Goal: Information Seeking & Learning: Learn about a topic

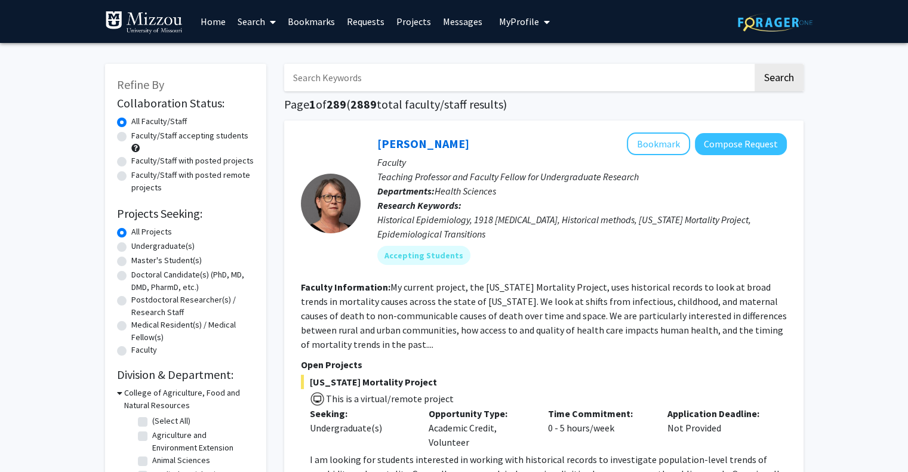
click at [312, 19] on link "Bookmarks" at bounding box center [311, 22] width 59 height 42
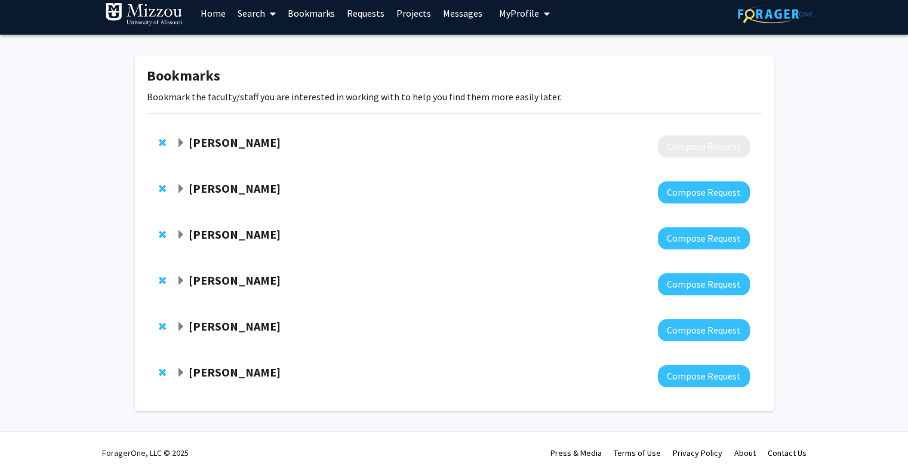
scroll to position [10, 0]
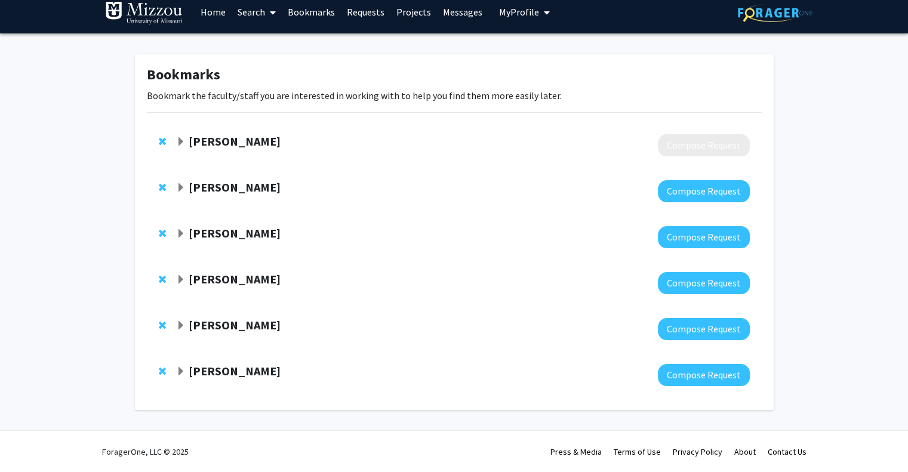
click at [183, 186] on span "Expand Nicholas Gaspelin Bookmark" at bounding box center [181, 188] width 10 height 10
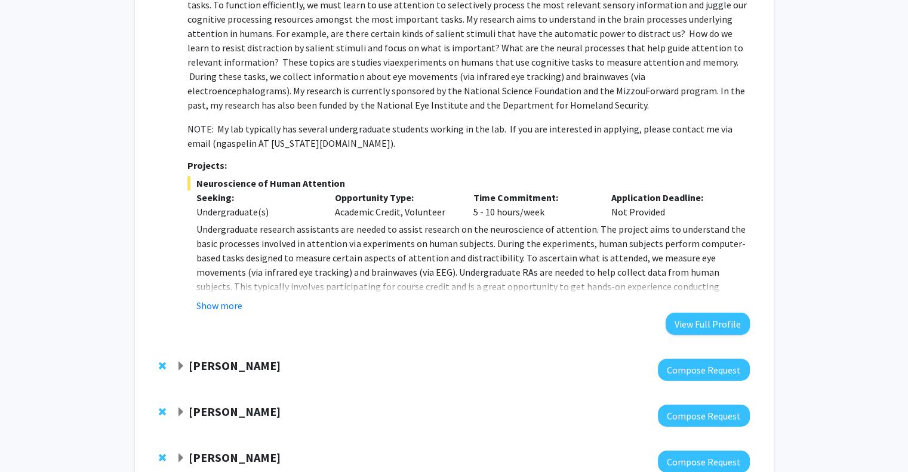
scroll to position [257, 0]
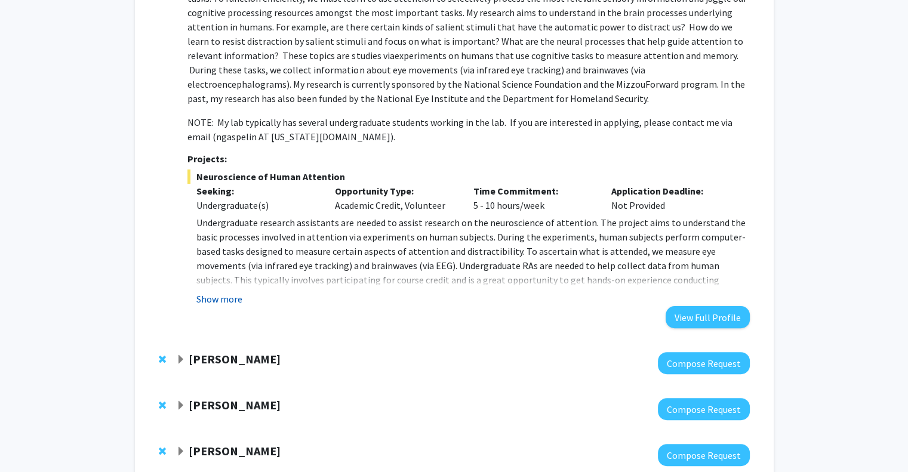
click at [222, 305] on button "Show more" at bounding box center [219, 299] width 46 height 14
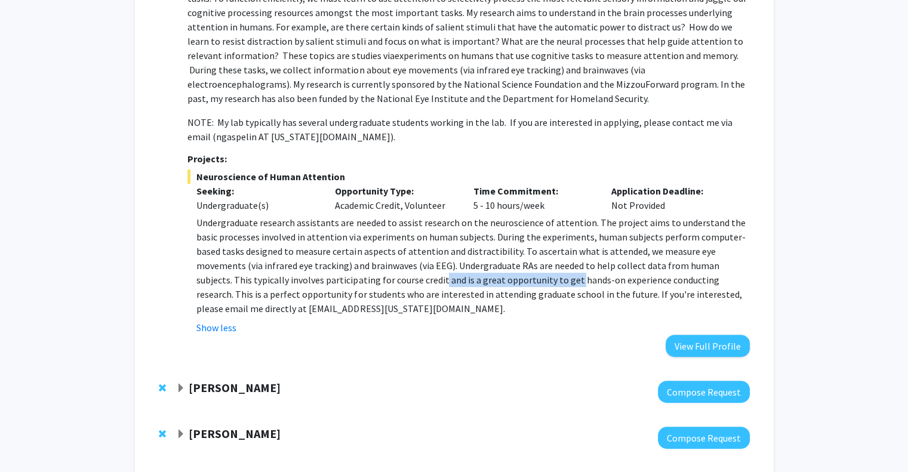
drag, startPoint x: 348, startPoint y: 280, endPoint x: 489, endPoint y: 287, distance: 141.1
click at [489, 287] on p "Undergraduate research assistants are needed to assist research on the neurosci…" at bounding box center [472, 266] width 553 height 100
drag, startPoint x: 489, startPoint y: 287, endPoint x: 451, endPoint y: 290, distance: 37.7
click at [451, 290] on p "Undergraduate research assistants are needed to assist research on the neurosci…" at bounding box center [472, 266] width 553 height 100
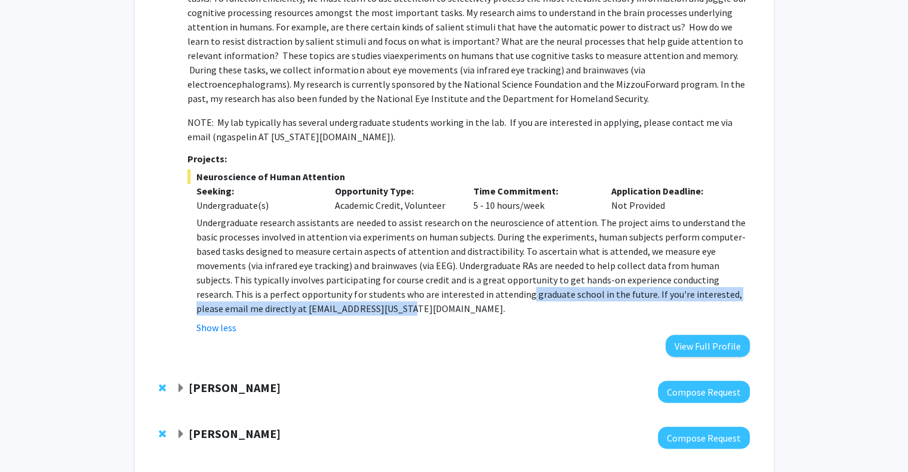
drag, startPoint x: 294, startPoint y: 302, endPoint x: 422, endPoint y: 291, distance: 128.3
click at [422, 291] on p "Undergraduate research assistants are needed to assist research on the neurosci…" at bounding box center [472, 266] width 553 height 100
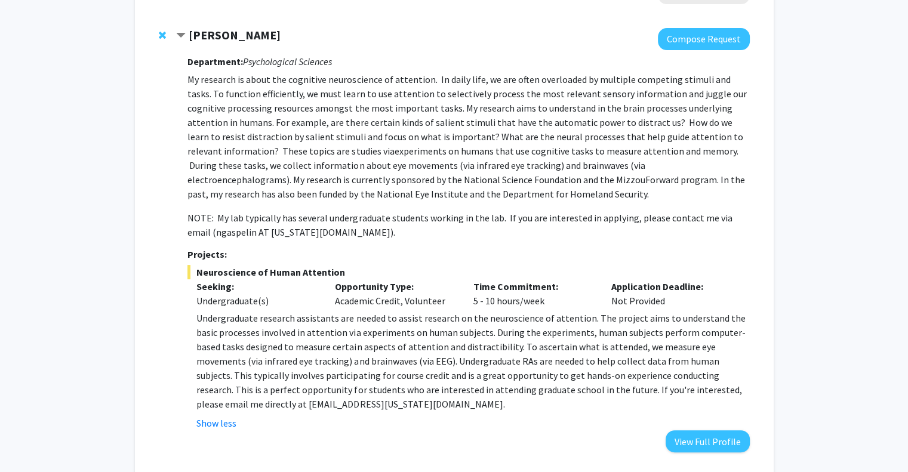
scroll to position [150, 0]
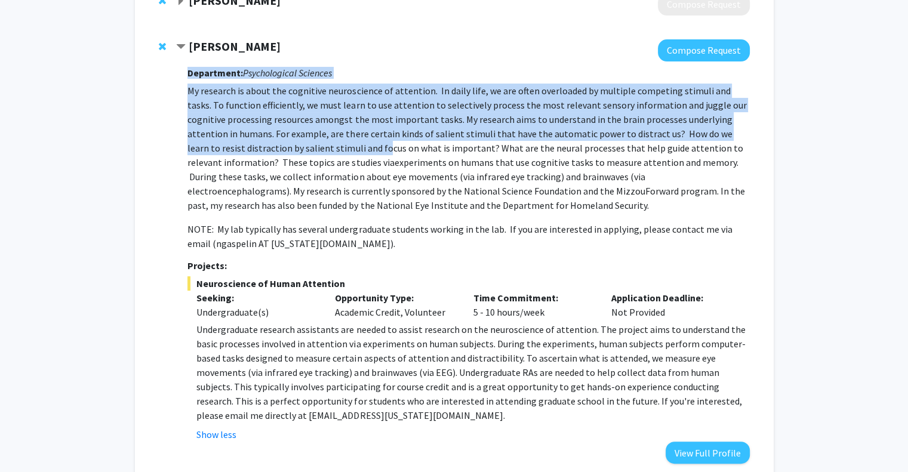
drag, startPoint x: 183, startPoint y: 149, endPoint x: 325, endPoint y: 147, distance: 142.1
click at [325, 147] on div "[PERSON_NAME] Compose Request Department: Psychological Sciences My research is…" at bounding box center [462, 251] width 573 height 425
click at [325, 147] on p "My research is about the cognitive neuroscience of attention. In daily life, we…" at bounding box center [468, 148] width 562 height 129
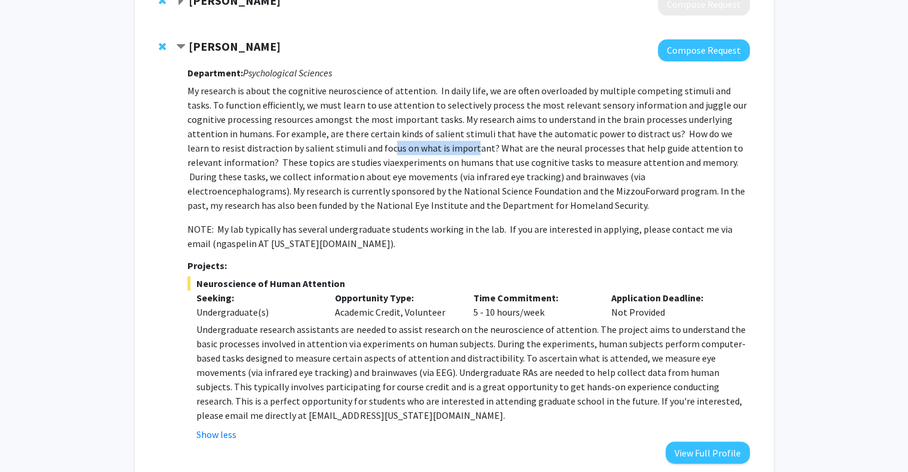
drag, startPoint x: 332, startPoint y: 148, endPoint x: 420, endPoint y: 150, distance: 88.4
click at [420, 150] on p "My research is about the cognitive neuroscience of attention. In daily life, we…" at bounding box center [468, 148] width 562 height 129
click at [422, 156] on span "experiments on humans that use cognitive tasks to measure attention and memory.…" at bounding box center [465, 183] width 557 height 55
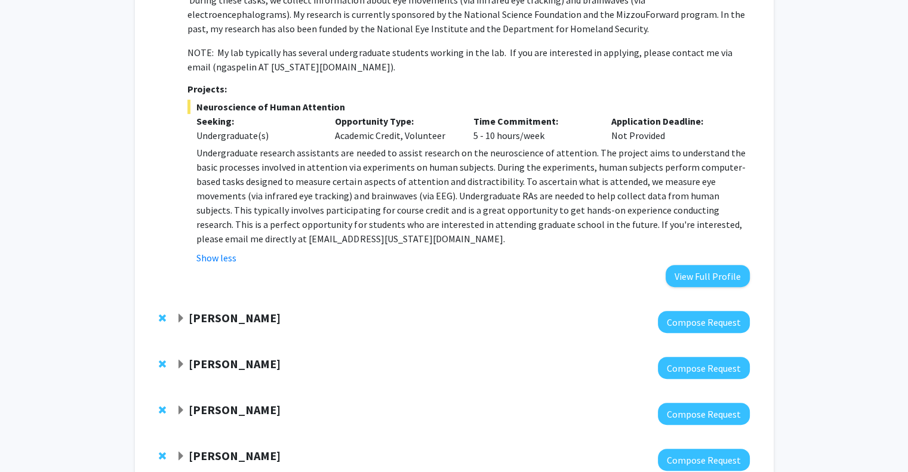
scroll to position [413, 0]
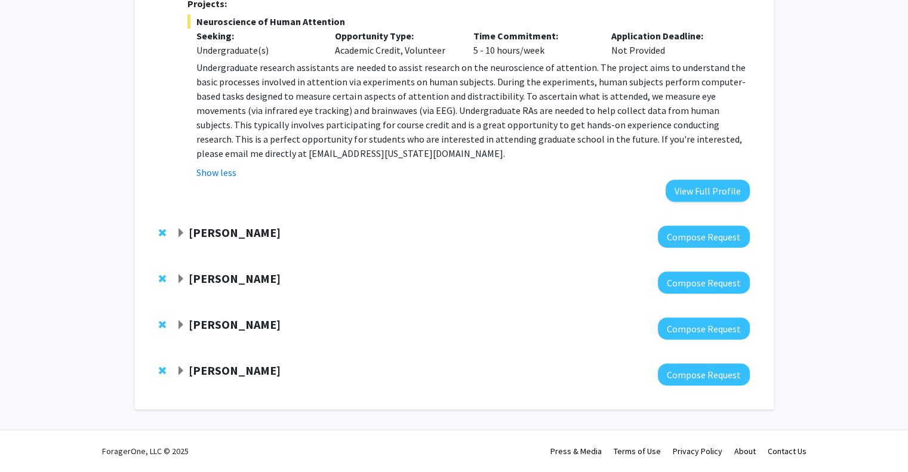
click at [248, 238] on strong "[PERSON_NAME]" at bounding box center [235, 232] width 92 height 15
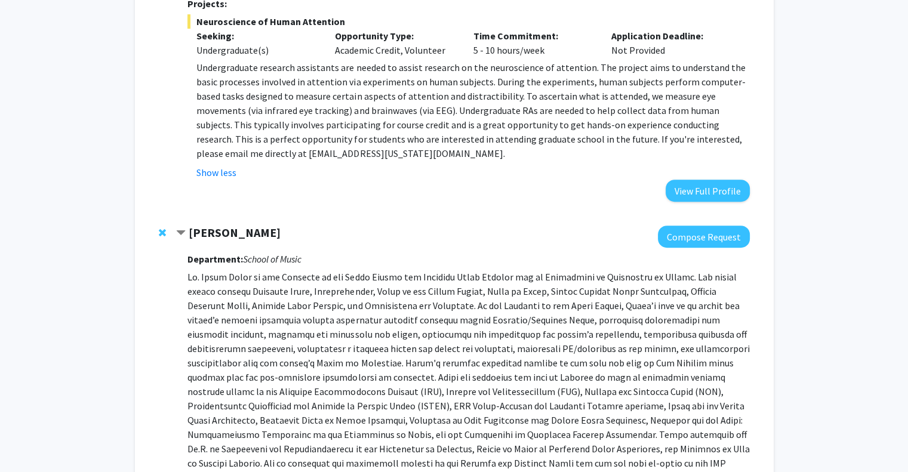
click at [216, 236] on strong "[PERSON_NAME]" at bounding box center [235, 232] width 92 height 15
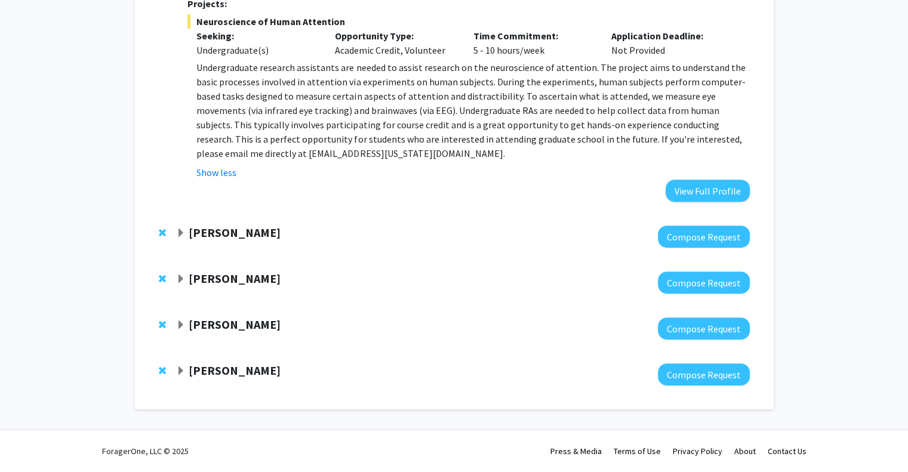
click at [155, 236] on div "[PERSON_NAME] Compose Request" at bounding box center [454, 237] width 615 height 46
click at [162, 234] on span "Remove Megan Murph from bookmarks" at bounding box center [162, 233] width 7 height 10
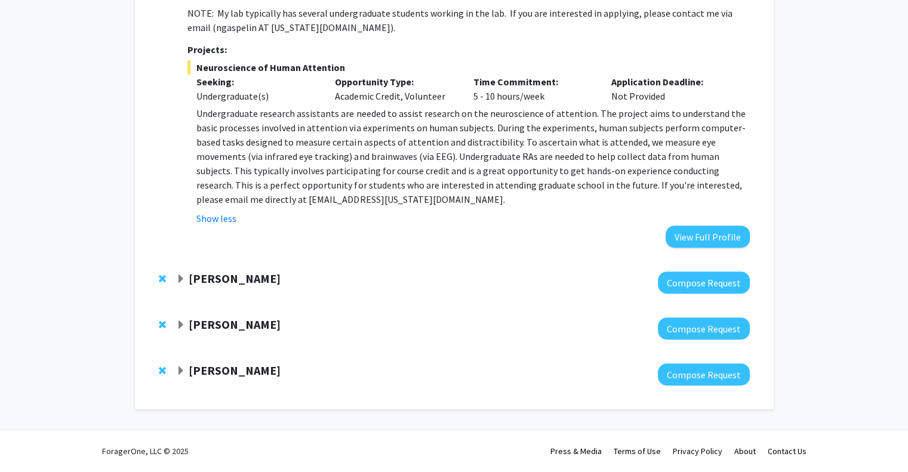
scroll to position [366, 0]
click at [156, 374] on div "[PERSON_NAME] Compose Request" at bounding box center [454, 375] width 615 height 46
click at [164, 370] on span "Remove Prasad Calyam from bookmarks" at bounding box center [162, 372] width 7 height 10
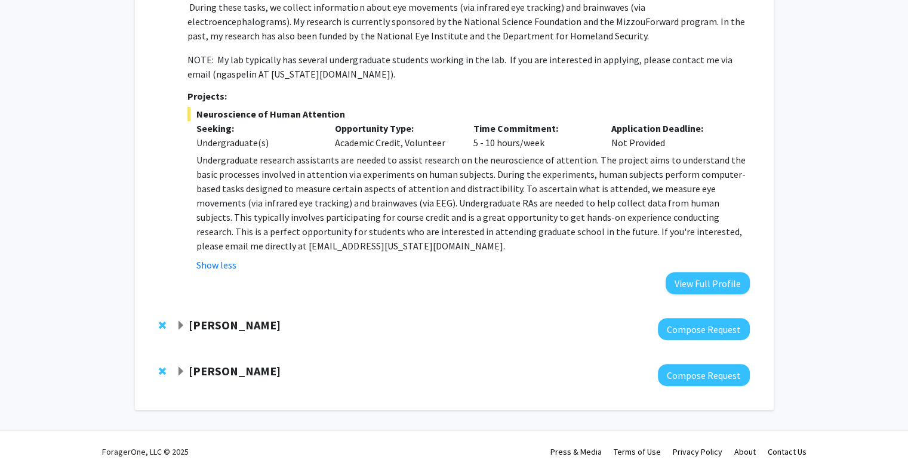
click at [183, 371] on span "Expand Prashant Sonawane Bookmark" at bounding box center [181, 372] width 10 height 10
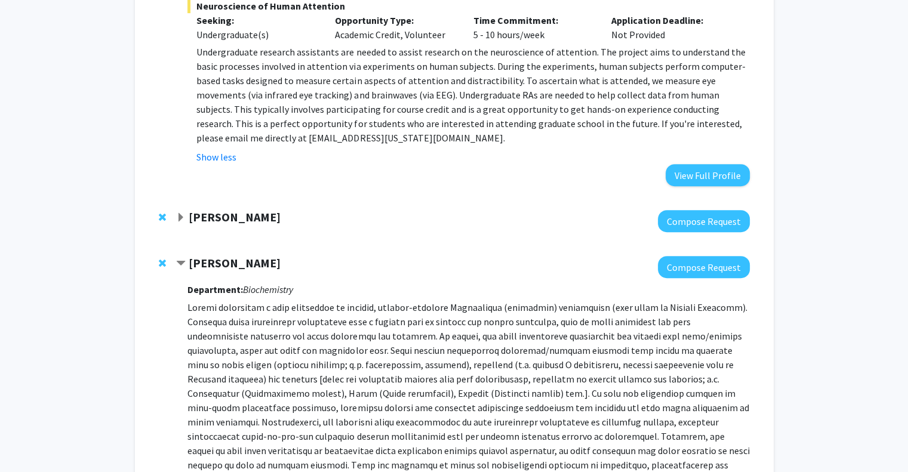
scroll to position [451, 0]
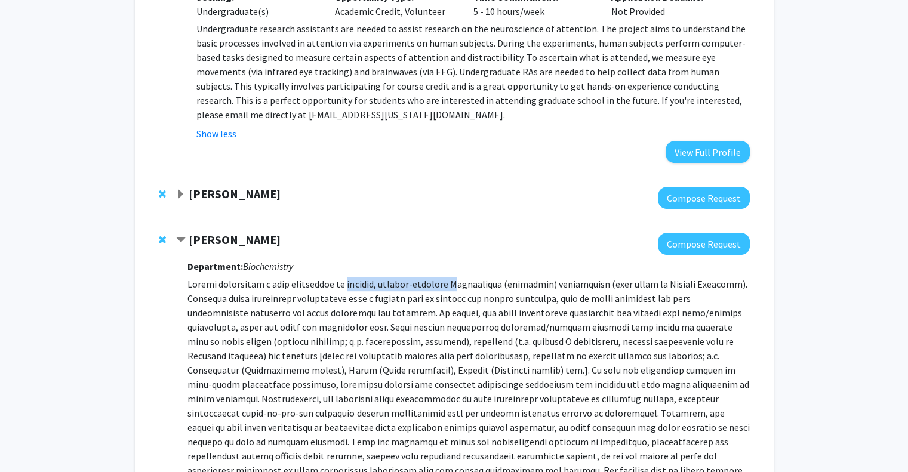
drag, startPoint x: 339, startPoint y: 274, endPoint x: 440, endPoint y: 284, distance: 102.0
click at [440, 284] on div "Department: Biochemistry Projects: No Specific Projects Listed View Full Profile" at bounding box center [468, 419] width 562 height 328
drag, startPoint x: 440, startPoint y: 284, endPoint x: 375, endPoint y: 313, distance: 71.6
click at [375, 313] on p at bounding box center [468, 399] width 562 height 244
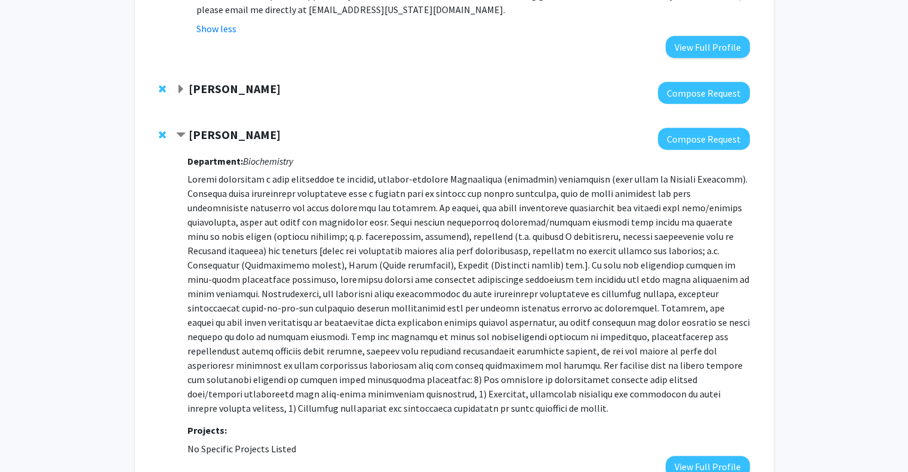
scroll to position [587, 0]
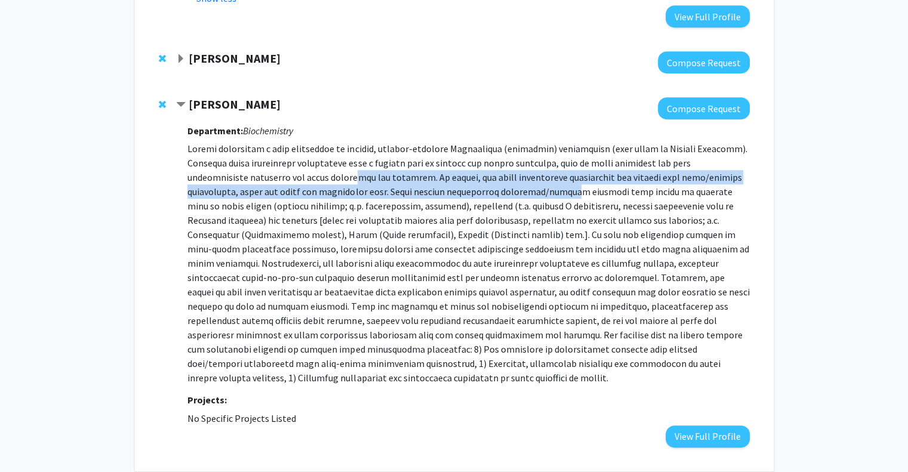
drag, startPoint x: 294, startPoint y: 176, endPoint x: 472, endPoint y: 186, distance: 178.8
click at [472, 186] on p at bounding box center [468, 264] width 562 height 244
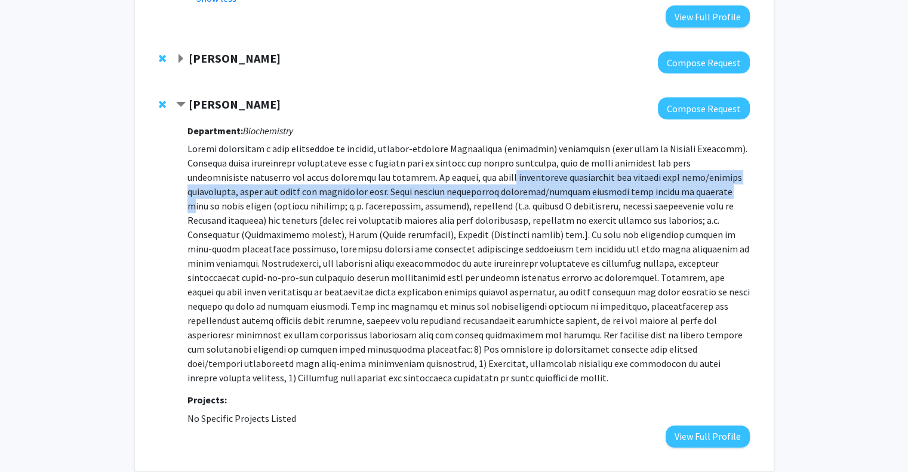
drag, startPoint x: 444, startPoint y: 174, endPoint x: 617, endPoint y: 186, distance: 173.0
click at [617, 186] on p at bounding box center [468, 264] width 562 height 244
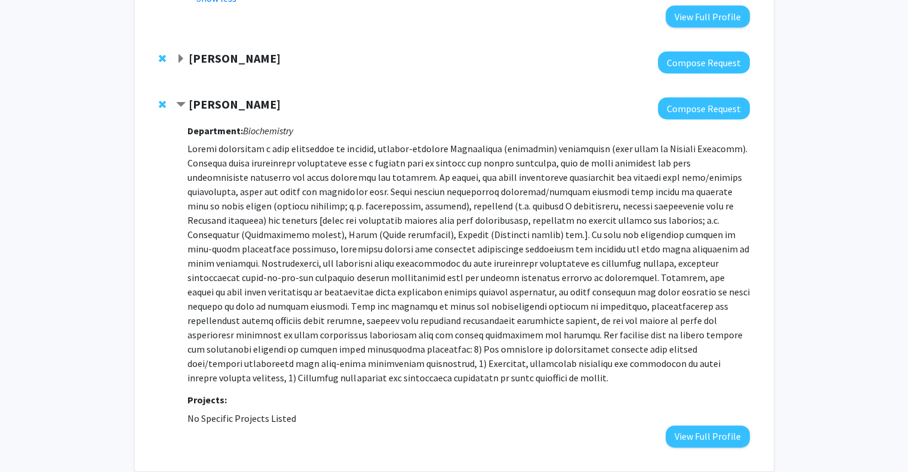
drag, startPoint x: 617, startPoint y: 186, endPoint x: 471, endPoint y: 203, distance: 146.7
click at [471, 203] on p at bounding box center [468, 264] width 562 height 244
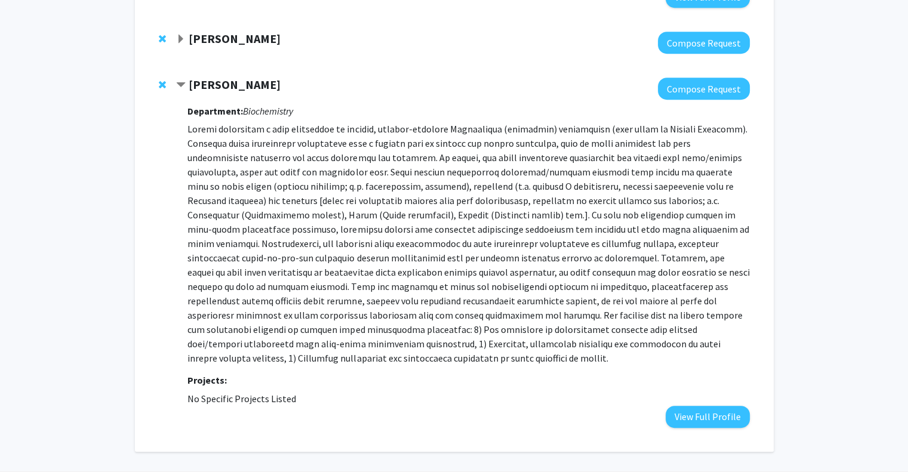
scroll to position [607, 0]
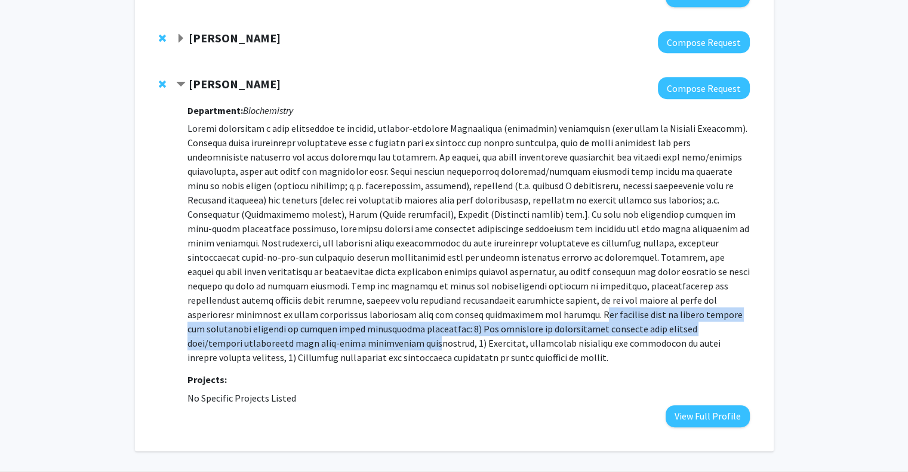
drag, startPoint x: 233, startPoint y: 318, endPoint x: 568, endPoint y: 327, distance: 335.7
click at [568, 327] on p at bounding box center [468, 243] width 562 height 244
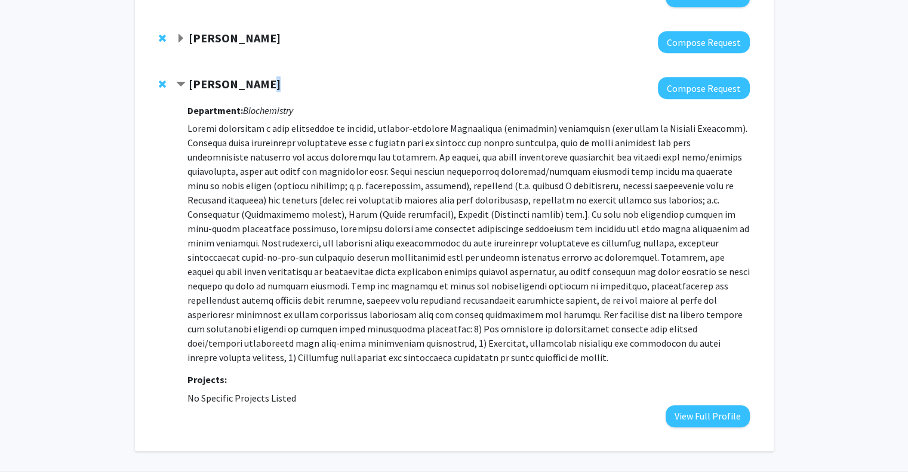
drag, startPoint x: 568, startPoint y: 327, endPoint x: 262, endPoint y: 81, distance: 392.9
click at [262, 81] on strong "[PERSON_NAME]" at bounding box center [235, 83] width 92 height 15
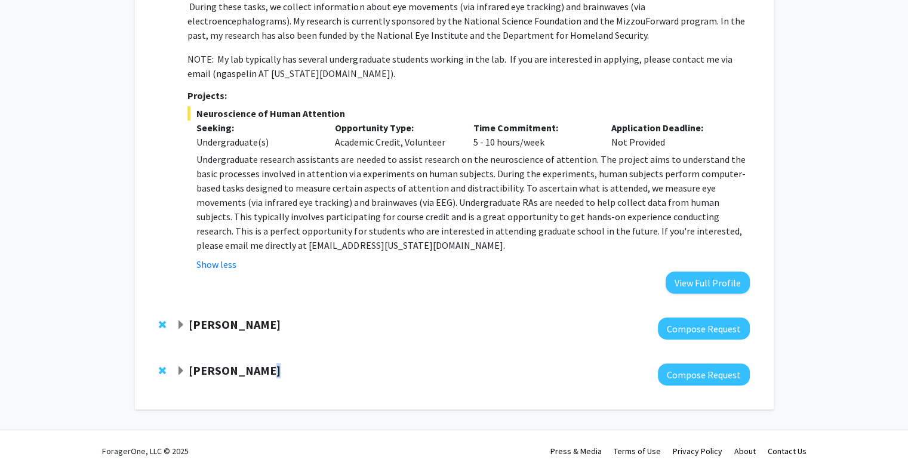
scroll to position [320, 0]
click at [256, 380] on div at bounding box center [462, 375] width 573 height 22
click at [253, 374] on strong "[PERSON_NAME]" at bounding box center [235, 371] width 92 height 15
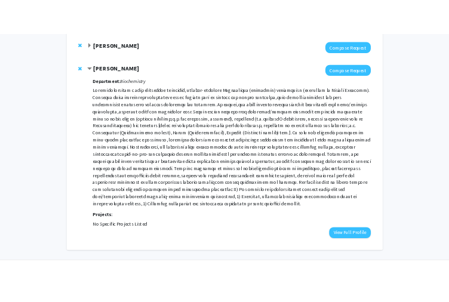
scroll to position [634, 0]
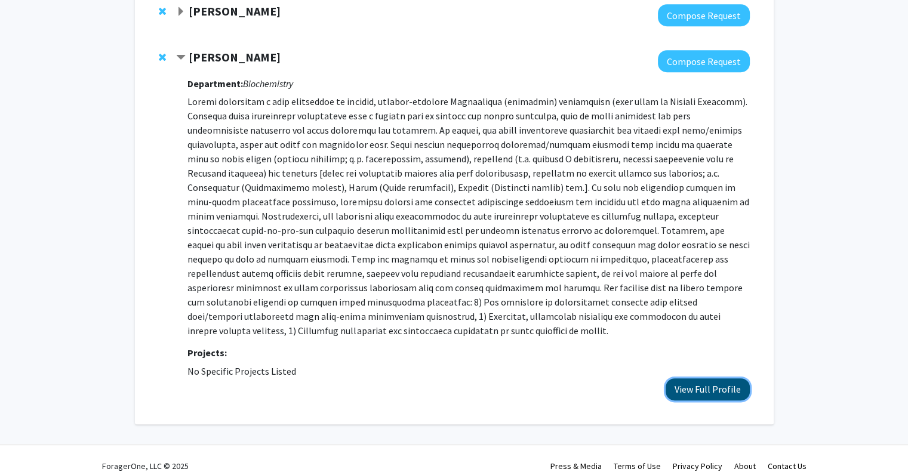
click at [731, 379] on button "View Full Profile" at bounding box center [708, 390] width 84 height 22
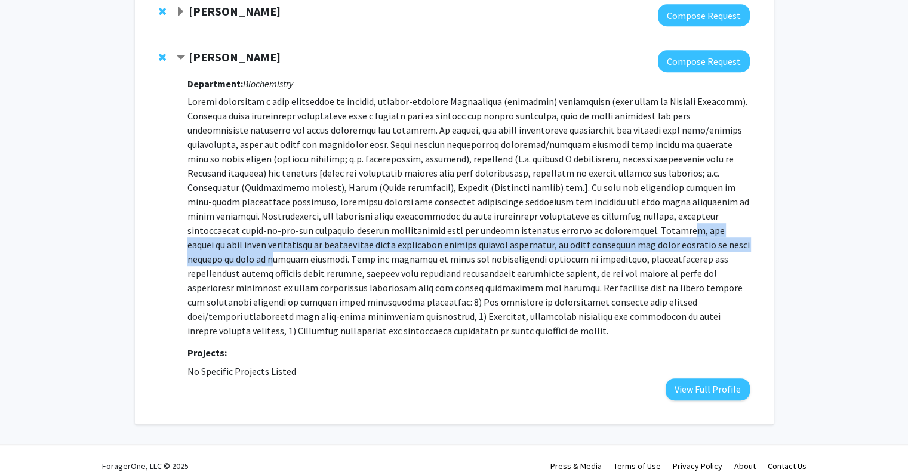
drag, startPoint x: 399, startPoint y: 228, endPoint x: 504, endPoint y: 239, distance: 105.8
click at [504, 239] on p at bounding box center [468, 216] width 562 height 244
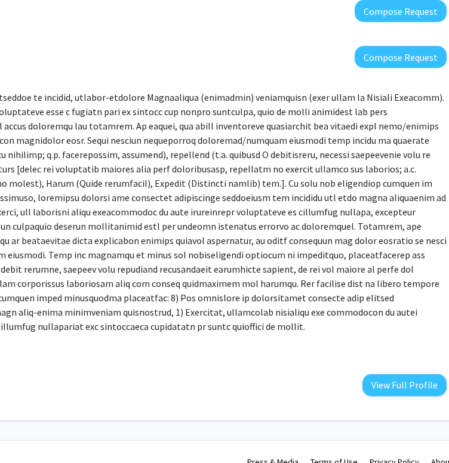
scroll to position [638, 244]
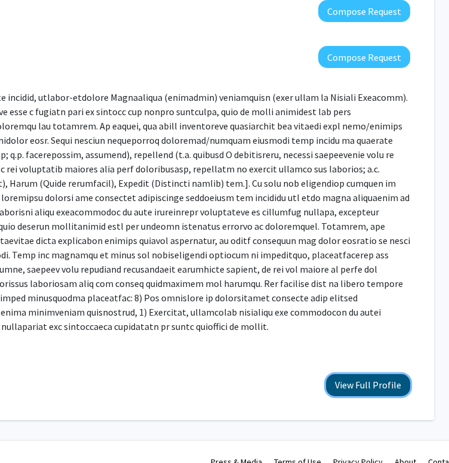
click at [352, 374] on button "View Full Profile" at bounding box center [368, 385] width 84 height 22
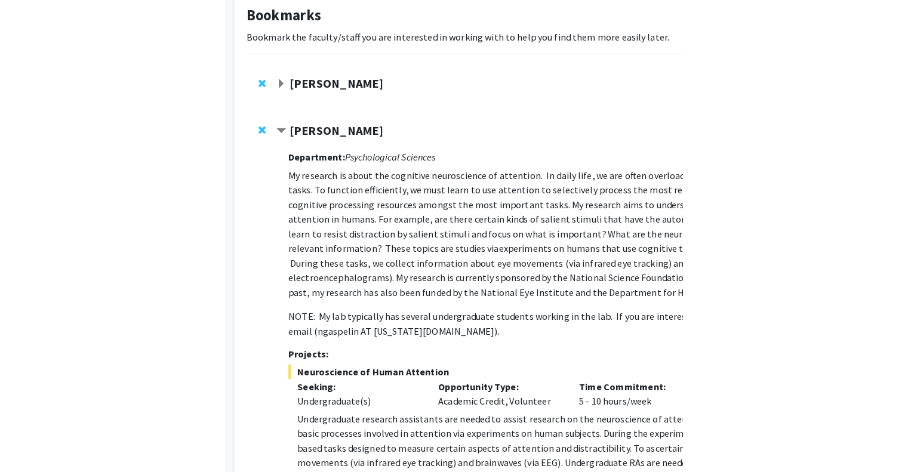
scroll to position [69, 0]
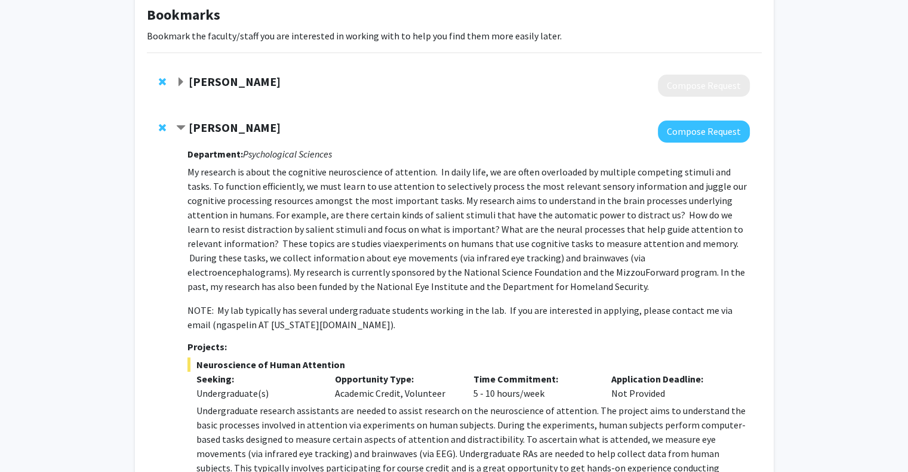
click at [165, 83] on span "Remove Huy Nguyen from bookmarks" at bounding box center [162, 82] width 7 height 10
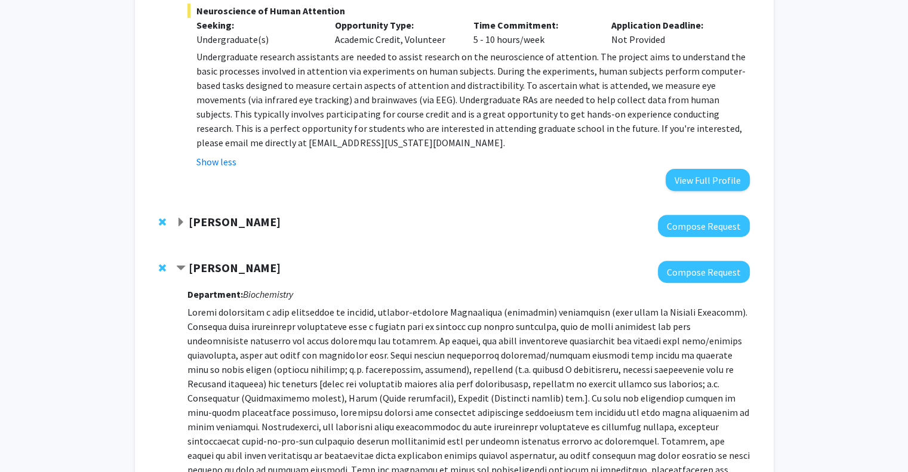
scroll to position [411, 0]
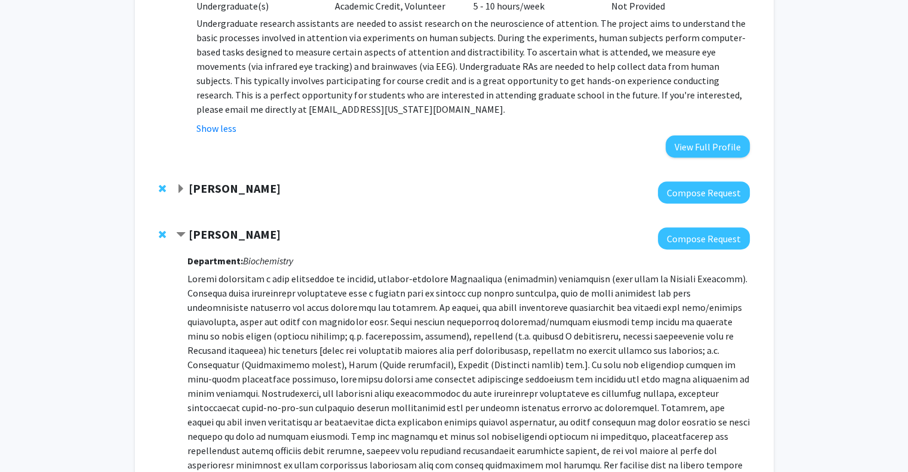
click at [237, 186] on strong "[PERSON_NAME]" at bounding box center [235, 188] width 92 height 15
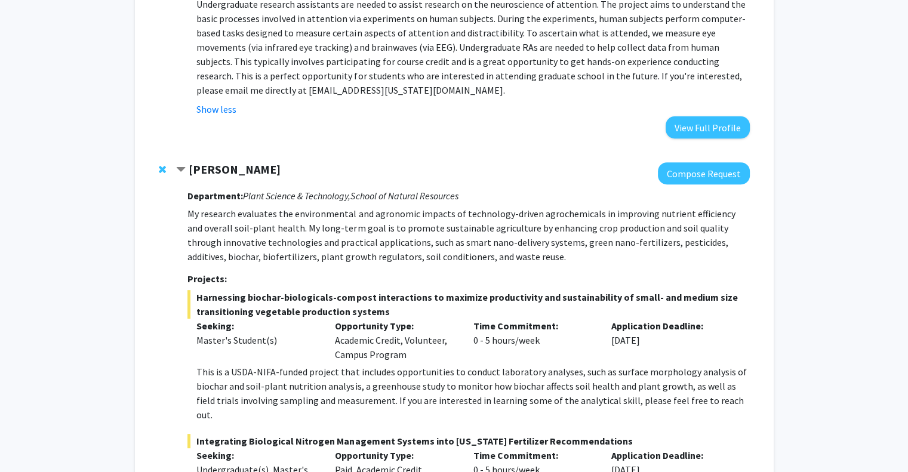
scroll to position [430, 0]
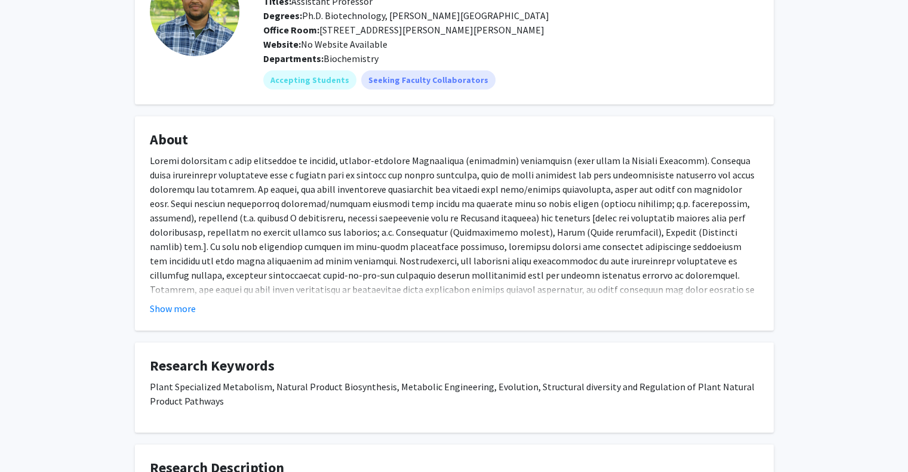
scroll to position [100, 0]
click at [172, 306] on button "Show more" at bounding box center [173, 309] width 46 height 14
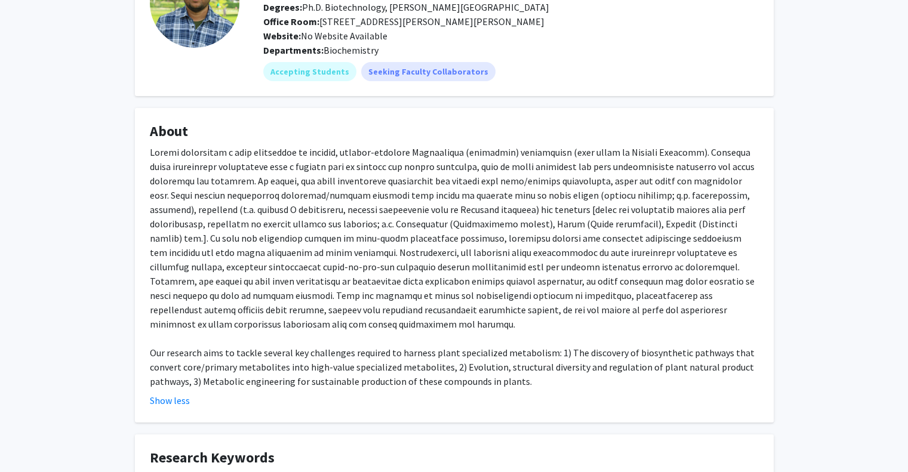
scroll to position [109, 0]
drag, startPoint x: 303, startPoint y: 169, endPoint x: 377, endPoint y: 166, distance: 74.1
click at [377, 166] on div "Our research aims to tackle several key challenges required to harness plant sp…" at bounding box center [454, 267] width 609 height 244
drag, startPoint x: 435, startPoint y: 166, endPoint x: 549, endPoint y: 165, distance: 114.1
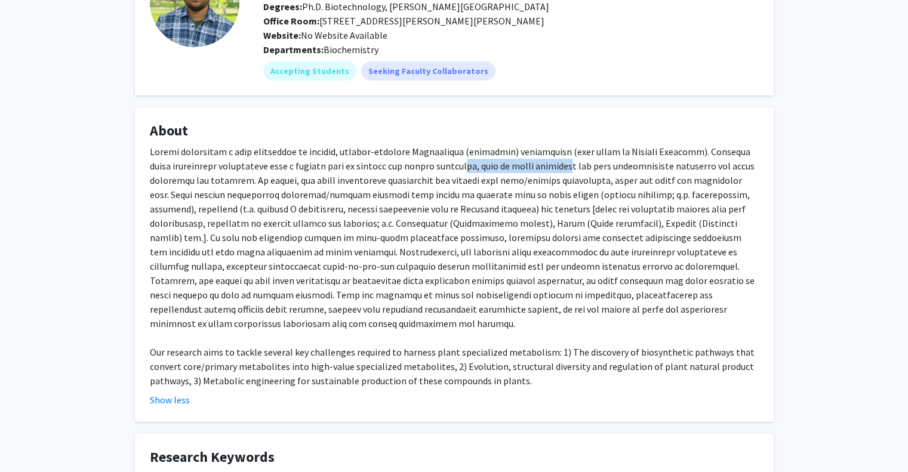
click at [549, 165] on div "Our research aims to tackle several key challenges required to harness plant sp…" at bounding box center [454, 267] width 609 height 244
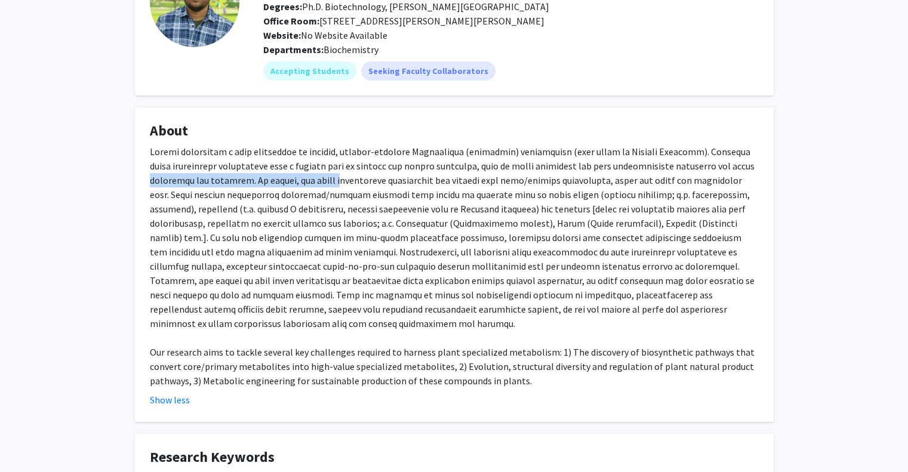
drag, startPoint x: 138, startPoint y: 183, endPoint x: 335, endPoint y: 186, distance: 197.1
click at [335, 186] on fg-card "About Our research aims to tackle several key challenges required to harness pl…" at bounding box center [454, 264] width 639 height 315
click at [335, 186] on div "Our research aims to tackle several key challenges required to harness plant sp…" at bounding box center [454, 267] width 609 height 244
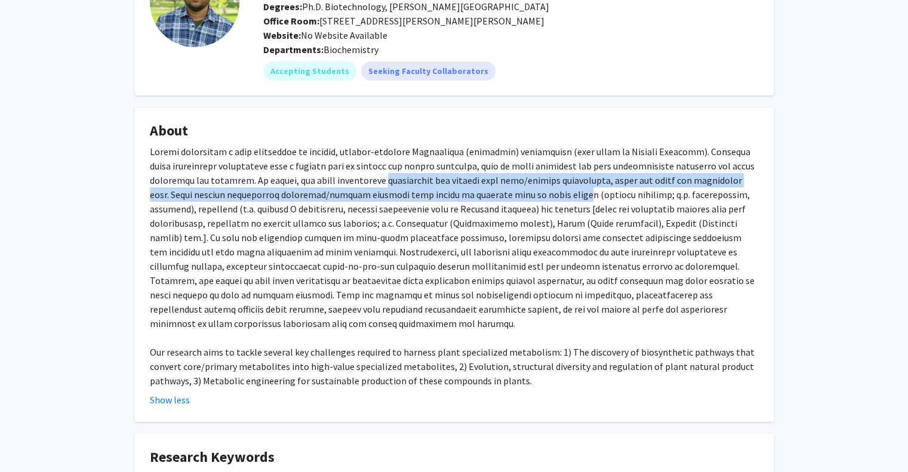
drag, startPoint x: 373, startPoint y: 180, endPoint x: 521, endPoint y: 195, distance: 148.8
click at [521, 195] on div "Our research aims to tackle several key challenges required to harness plant sp…" at bounding box center [454, 267] width 609 height 244
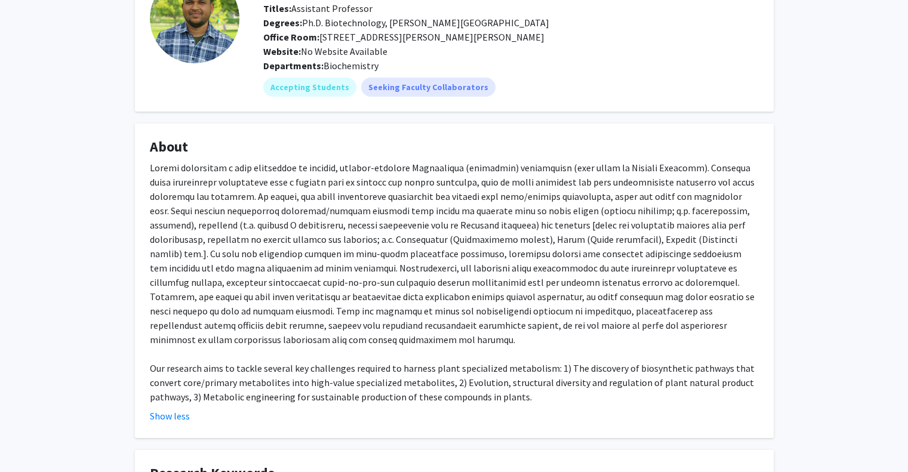
scroll to position [93, 0]
drag, startPoint x: 182, startPoint y: 213, endPoint x: 296, endPoint y: 217, distance: 114.1
click at [296, 217] on div "Our research aims to tackle several key challenges required to harness plant sp…" at bounding box center [454, 283] width 609 height 244
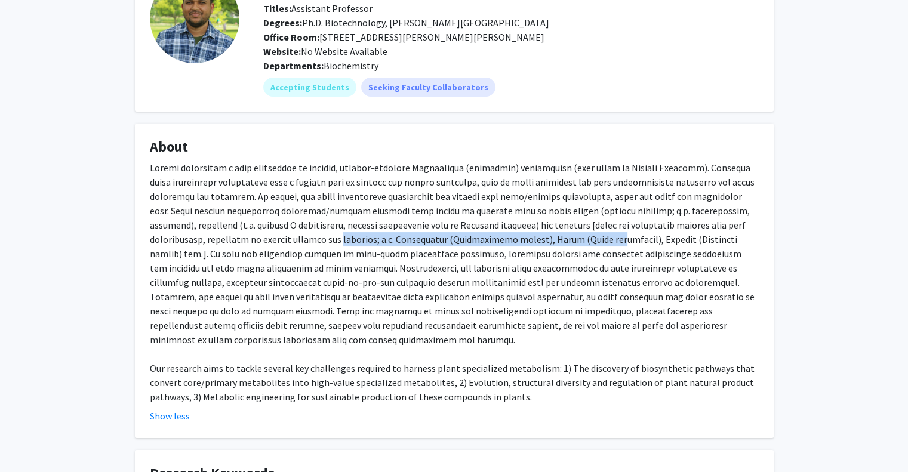
drag, startPoint x: 237, startPoint y: 244, endPoint x: 493, endPoint y: 244, distance: 255.6
click at [493, 244] on div "Our research aims to tackle several key challenges required to harness plant sp…" at bounding box center [454, 283] width 609 height 244
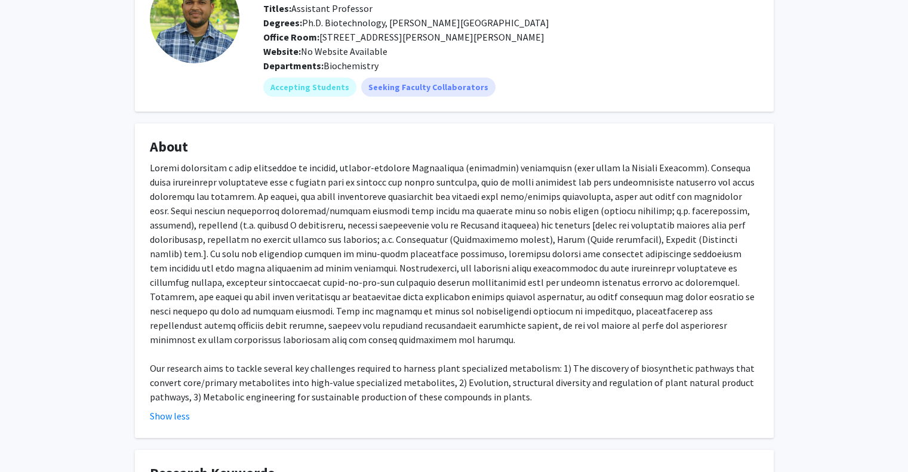
drag, startPoint x: 493, startPoint y: 244, endPoint x: 628, endPoint y: 229, distance: 136.4
click at [628, 229] on div "Our research aims to tackle several key challenges required to harness plant sp…" at bounding box center [454, 283] width 609 height 244
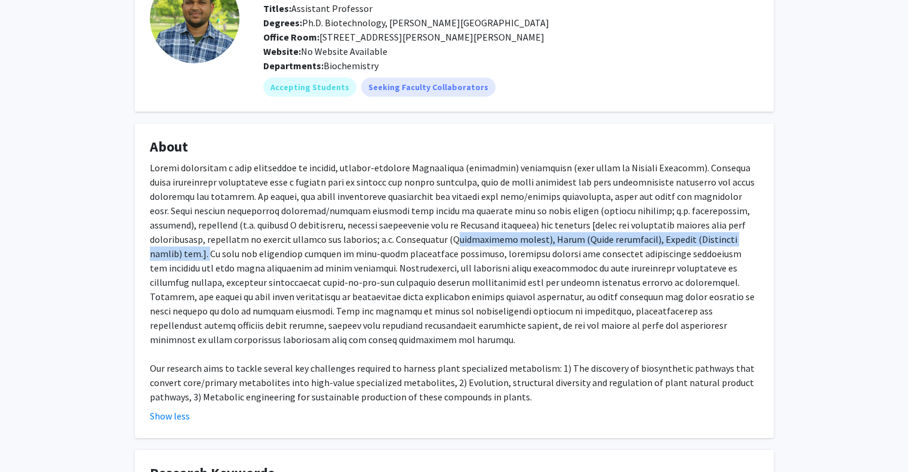
drag, startPoint x: 644, startPoint y: 236, endPoint x: 343, endPoint y: 243, distance: 301.0
click at [343, 243] on div "Our research aims to tackle several key challenges required to harness plant sp…" at bounding box center [454, 283] width 609 height 244
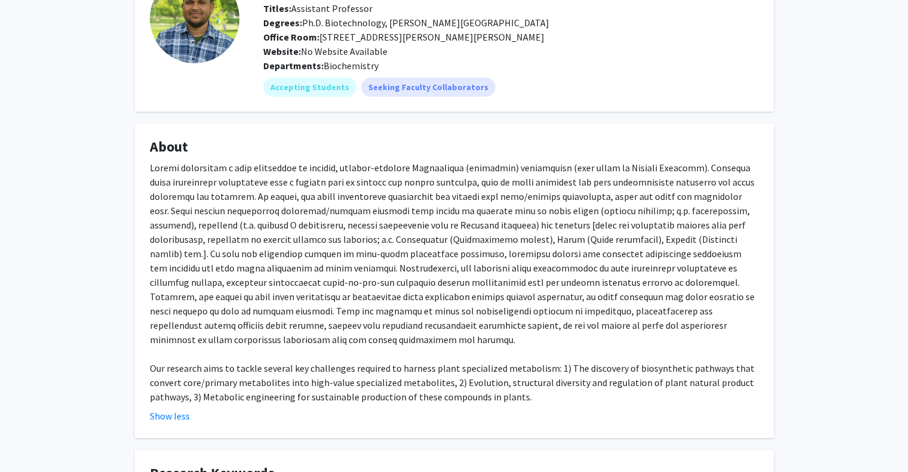
click at [363, 265] on div "Our research aims to tackle several key challenges required to harness plant sp…" at bounding box center [454, 283] width 609 height 244
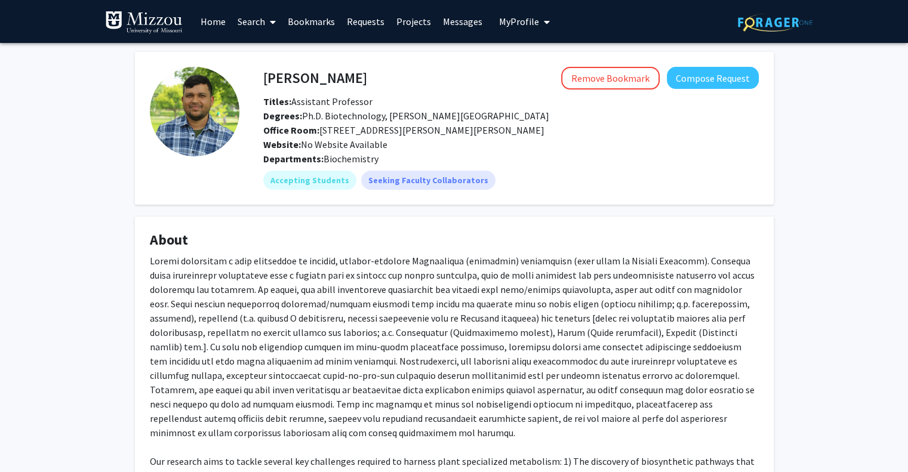
scroll to position [0, 0]
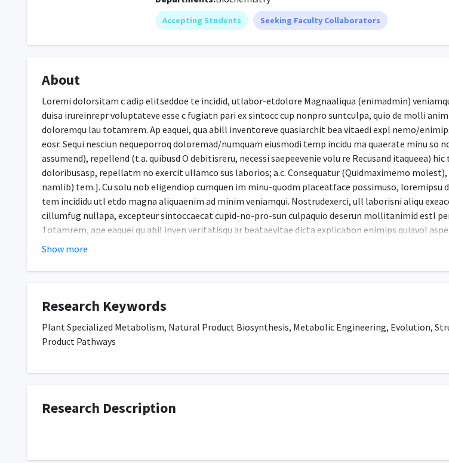
scroll to position [161, 12]
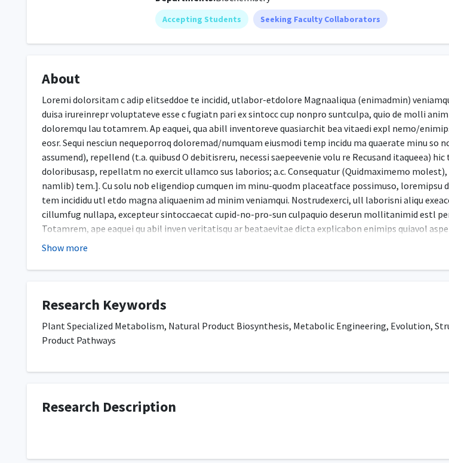
click at [57, 250] on button "Show more" at bounding box center [65, 248] width 46 height 14
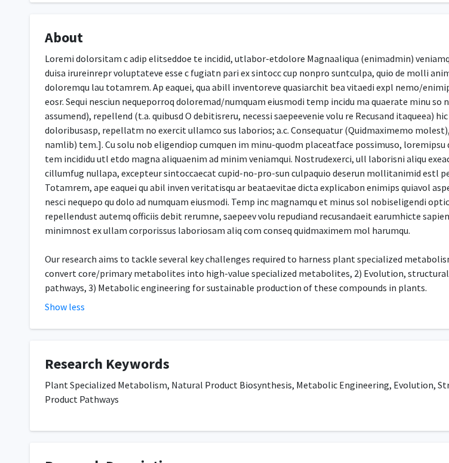
scroll to position [0, 9]
